Goal: Task Accomplishment & Management: Manage account settings

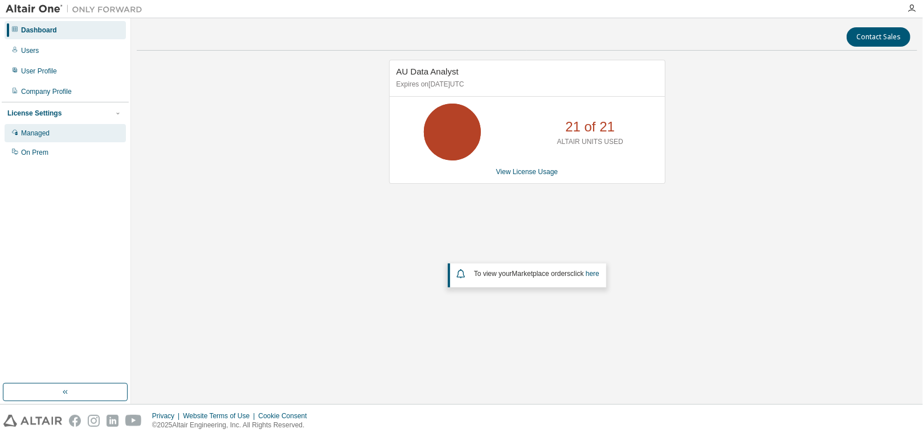
click at [37, 134] on div "Managed" at bounding box center [35, 133] width 28 height 9
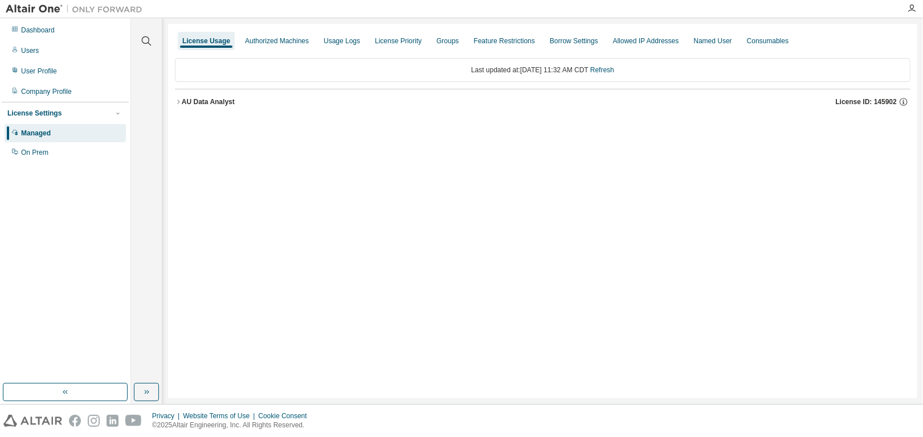
click at [195, 97] on div "AU Data Analyst" at bounding box center [208, 101] width 53 height 9
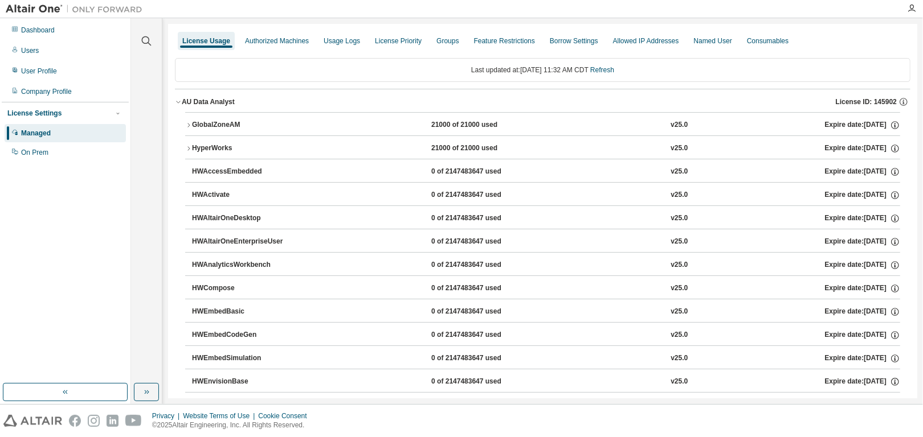
click at [190, 122] on icon "button" at bounding box center [188, 125] width 7 height 7
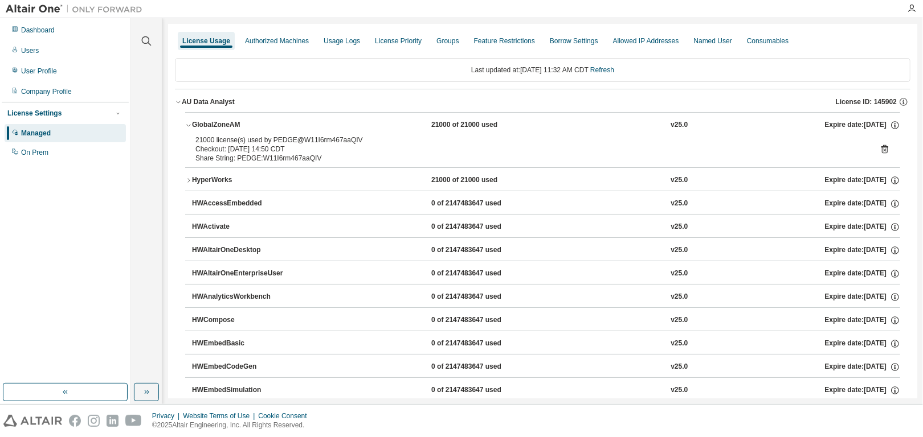
click at [187, 177] on icon "button" at bounding box center [188, 180] width 7 height 7
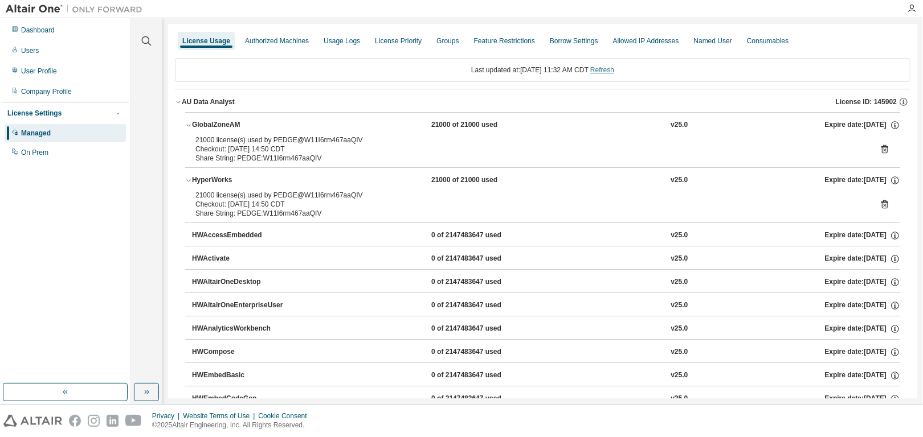
click at [614, 70] on link "Refresh" at bounding box center [602, 70] width 24 height 8
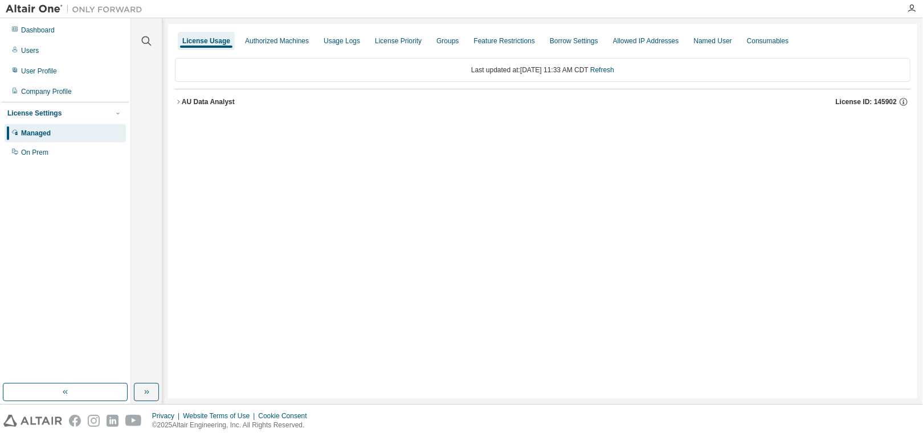
click at [182, 103] on div "AU Data Analyst" at bounding box center [208, 101] width 53 height 9
